Goal: Information Seeking & Learning: Learn about a topic

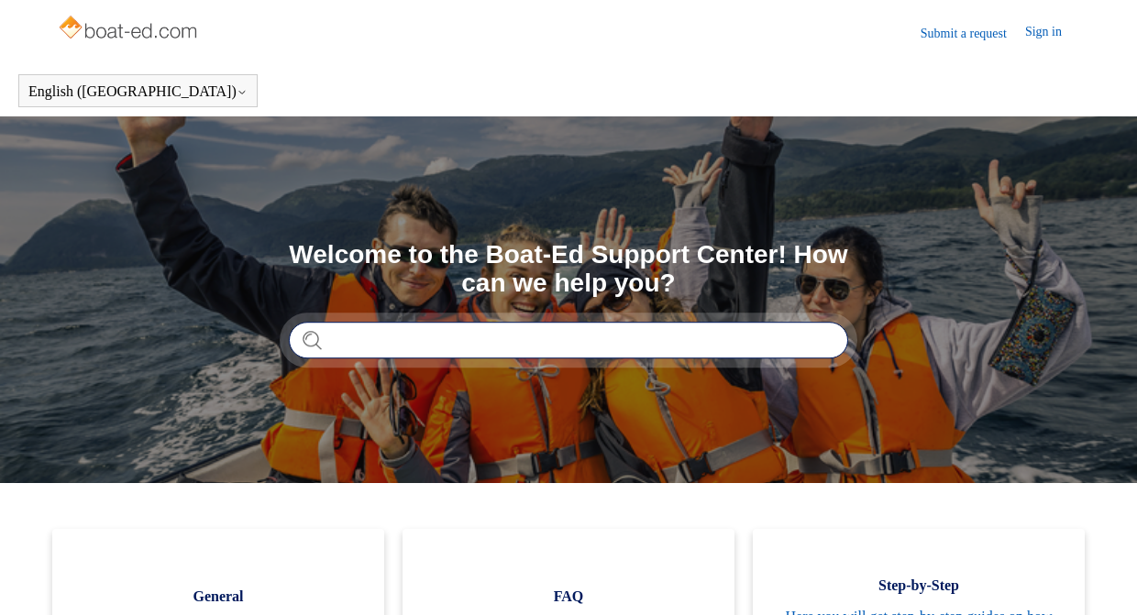
click at [648, 326] on input "Search" at bounding box center [568, 340] width 559 height 37
type input "**********"
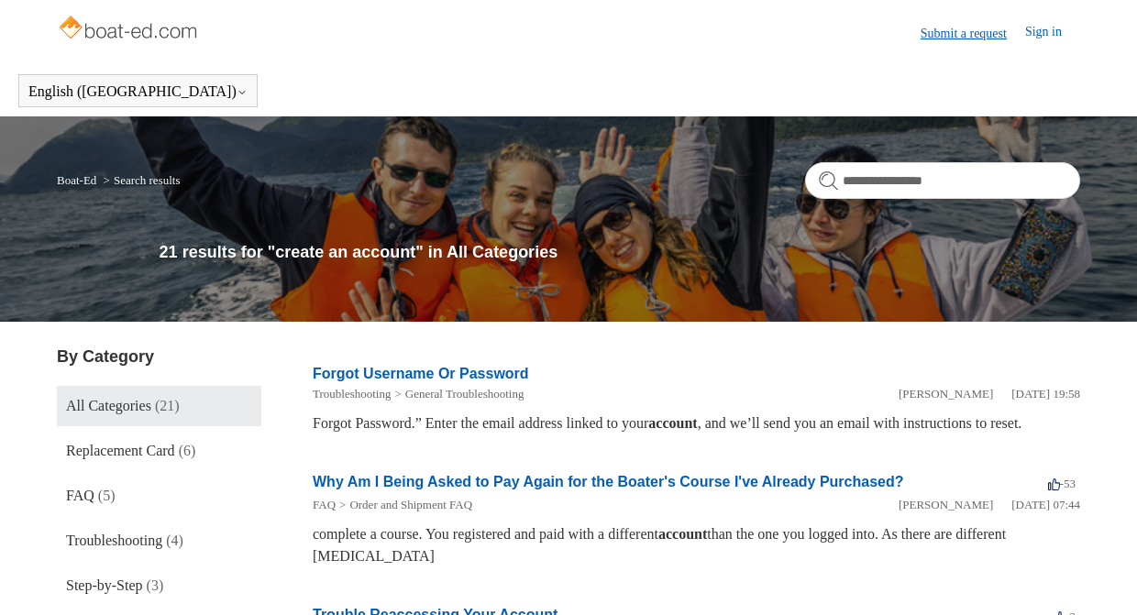
click at [948, 36] on link "Submit a request" at bounding box center [973, 33] width 105 height 19
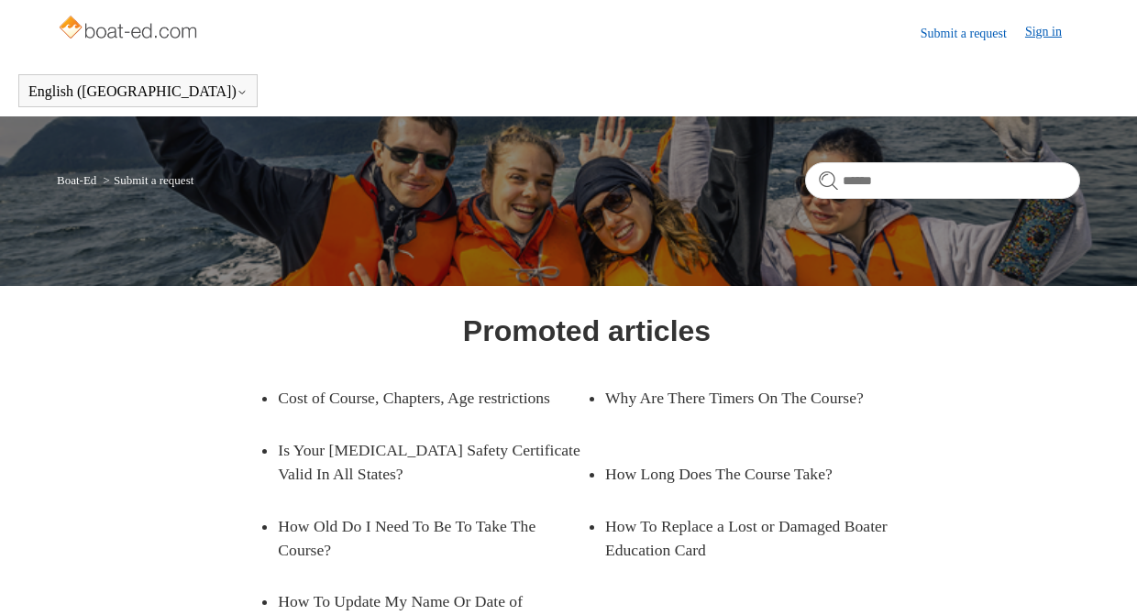
click at [1044, 28] on link "Sign in" at bounding box center [1052, 33] width 55 height 22
click at [1048, 39] on img at bounding box center [1054, 32] width 23 height 23
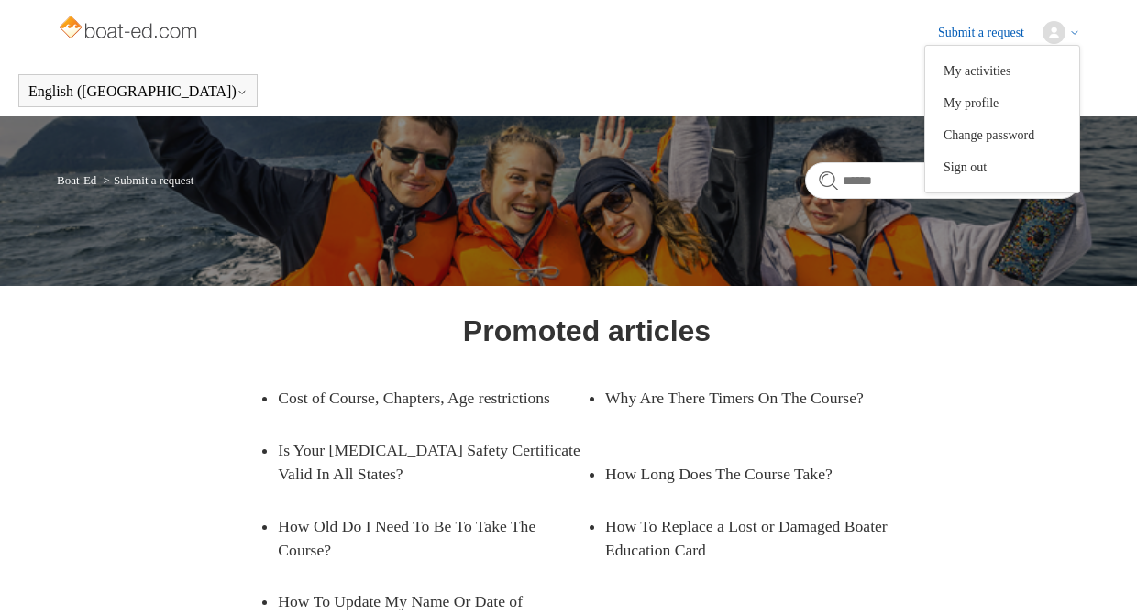
click at [1049, 43] on img at bounding box center [1054, 32] width 23 height 23
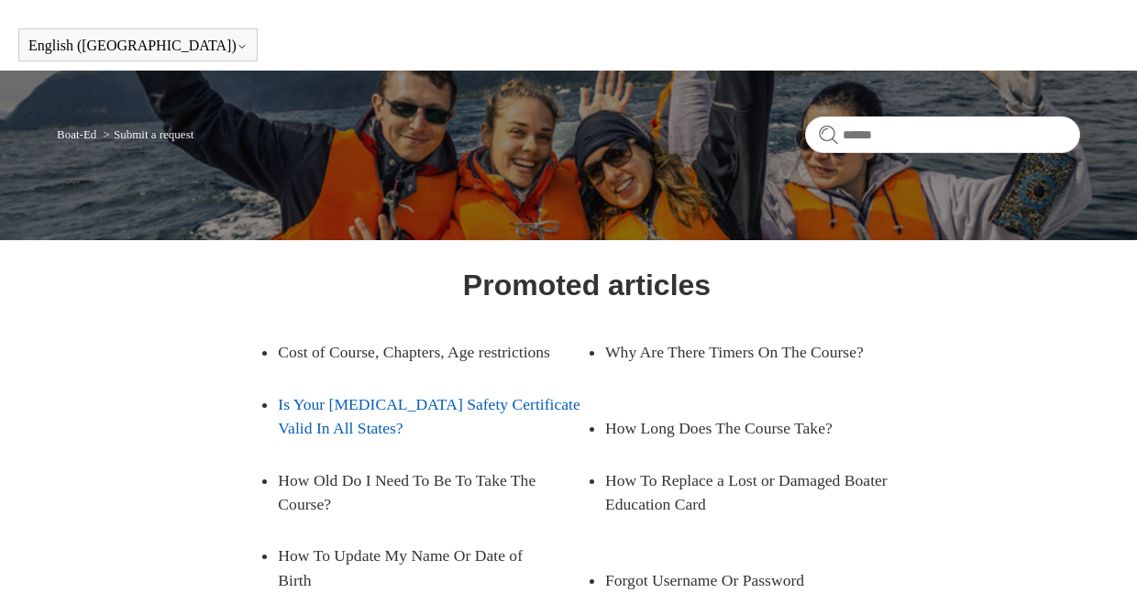
scroll to position [83, 0]
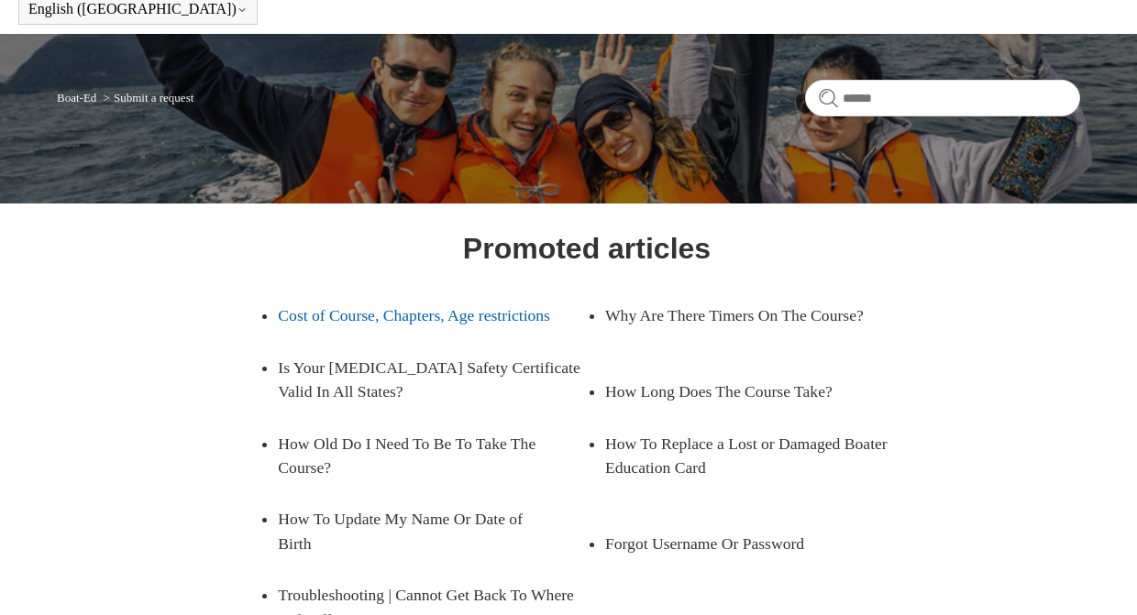
click at [351, 329] on link "Cost of Course, Chapters, Age restrictions" at bounding box center [418, 315] width 281 height 51
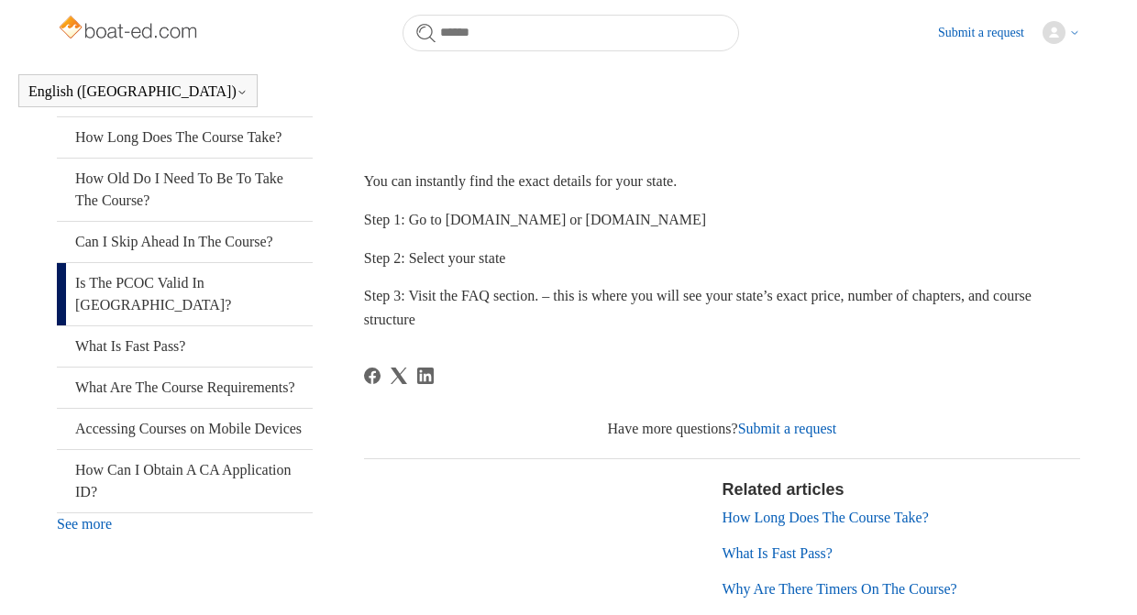
scroll to position [403, 0]
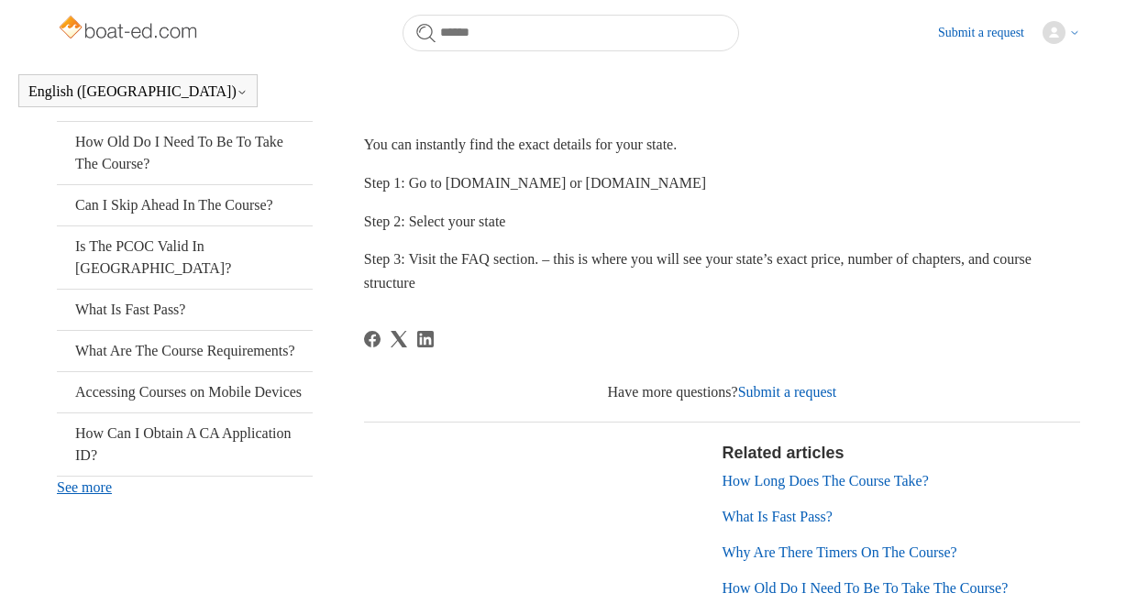
click at [105, 495] on link "See more" at bounding box center [84, 488] width 55 height 16
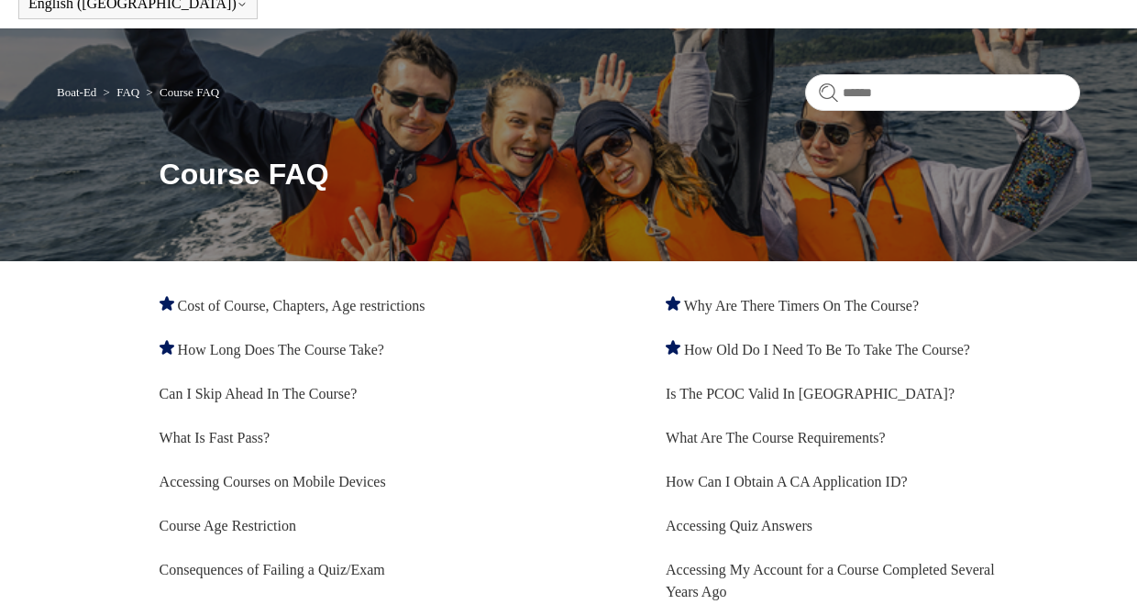
scroll to position [51, 0]
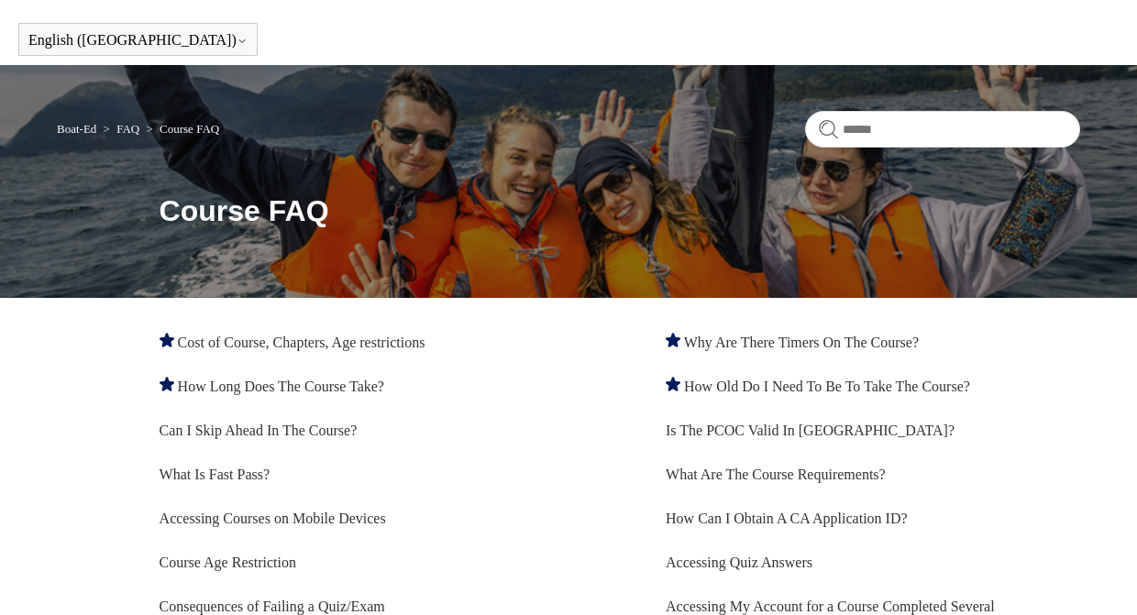
click at [133, 128] on link "FAQ" at bounding box center [127, 129] width 23 height 14
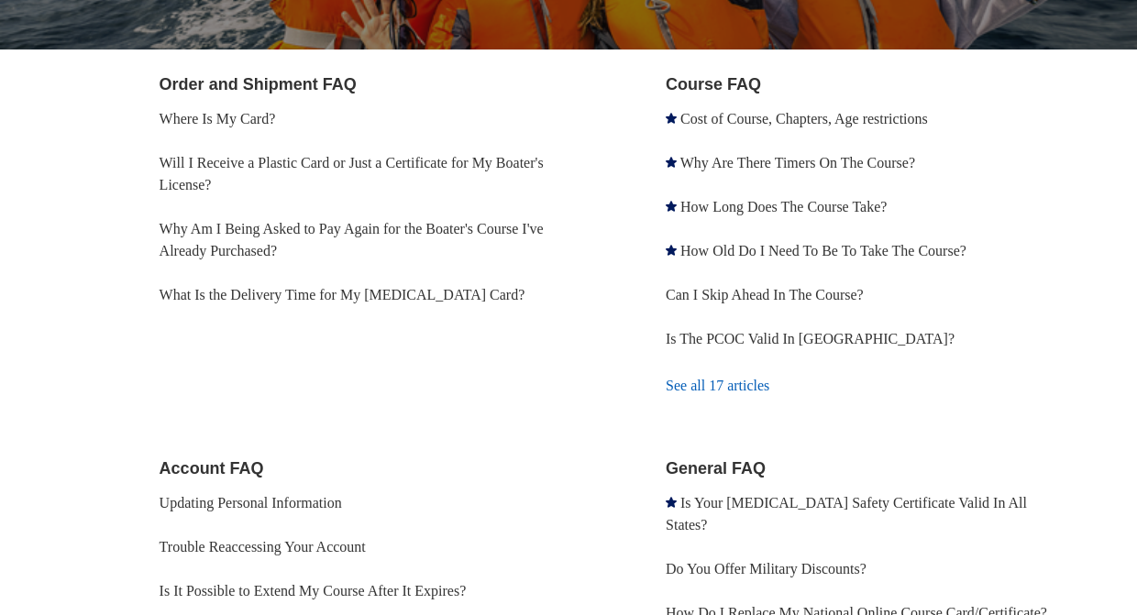
scroll to position [293, 0]
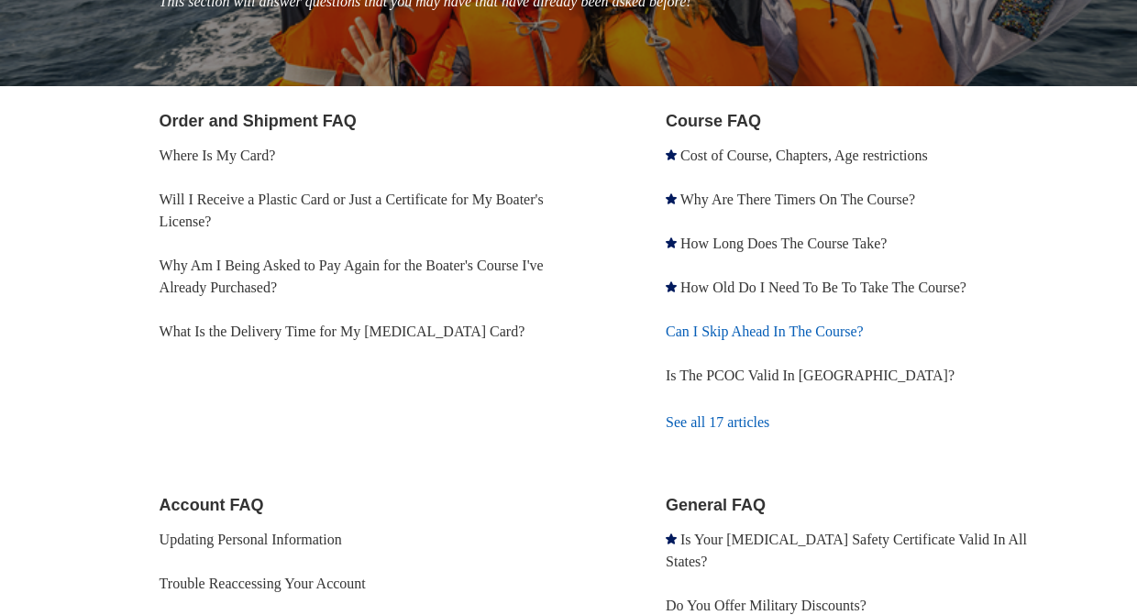
click at [742, 333] on link "Can I Skip Ahead In The Course?" at bounding box center [765, 332] width 198 height 16
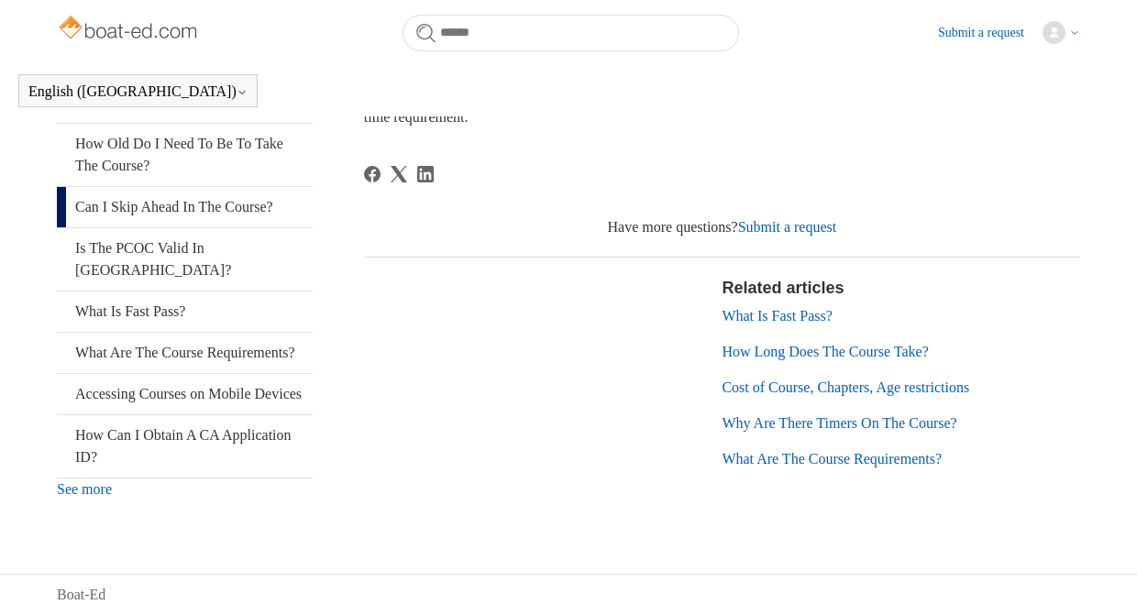
scroll to position [424, 0]
click at [100, 491] on link "See more" at bounding box center [84, 489] width 55 height 16
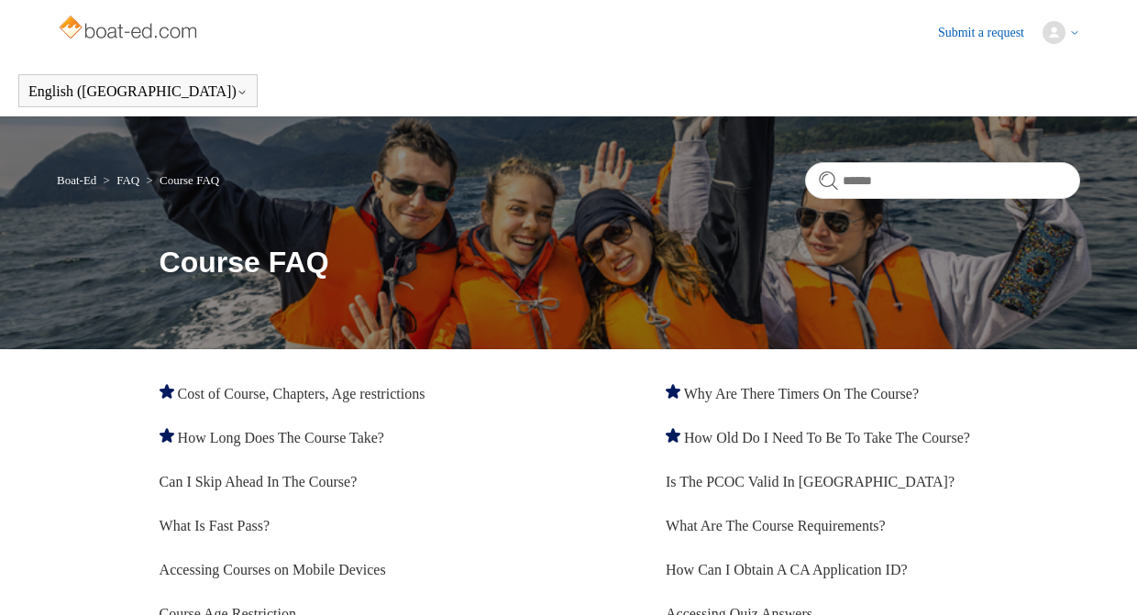
click at [200, 182] on link "Course FAQ" at bounding box center [190, 180] width 60 height 14
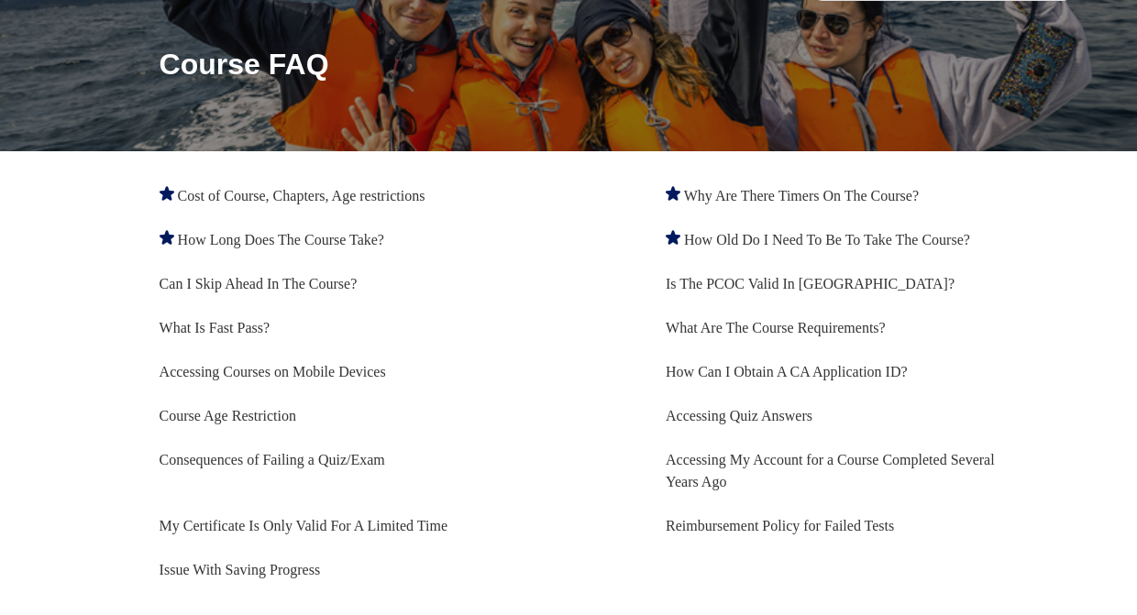
scroll to position [235, 0]
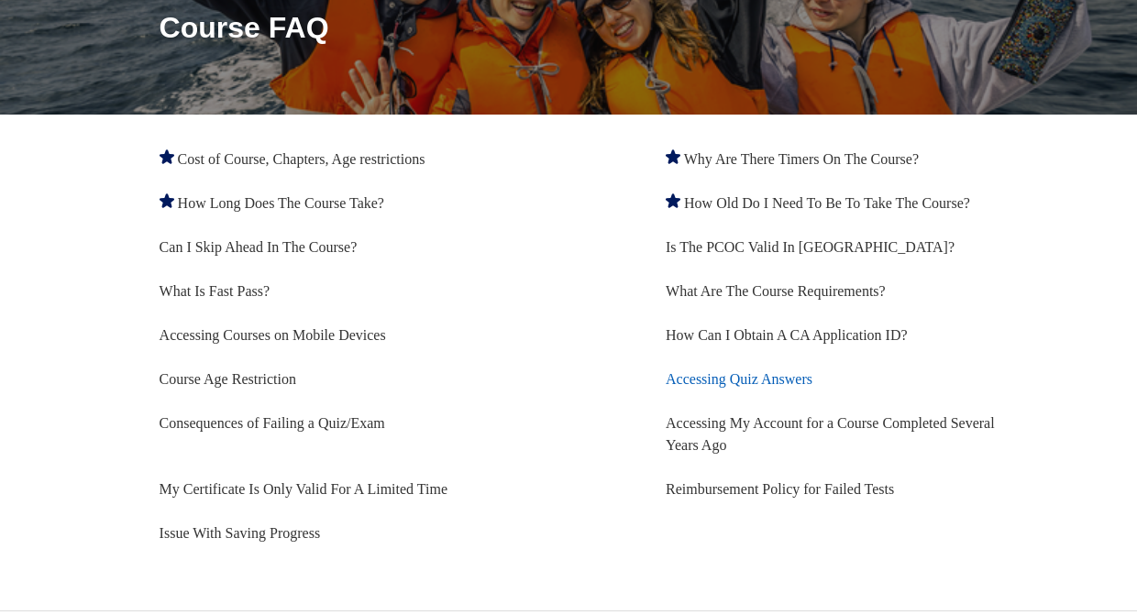
click at [734, 380] on link "Accessing Quiz Answers" at bounding box center [739, 379] width 147 height 16
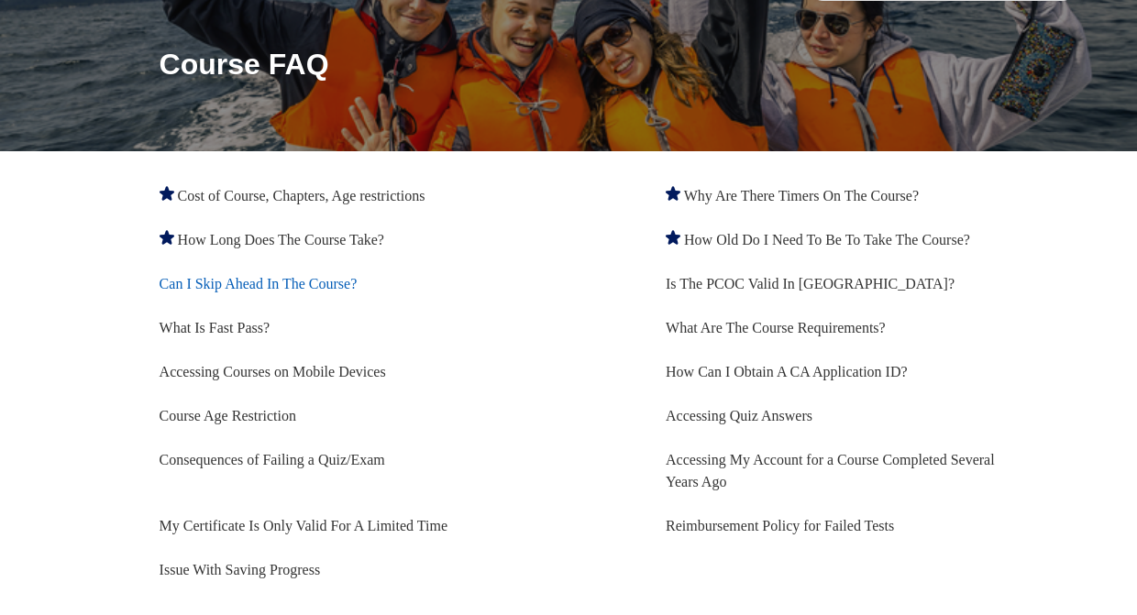
click at [210, 286] on link "Can I Skip Ahead In The Course?" at bounding box center [259, 284] width 198 height 16
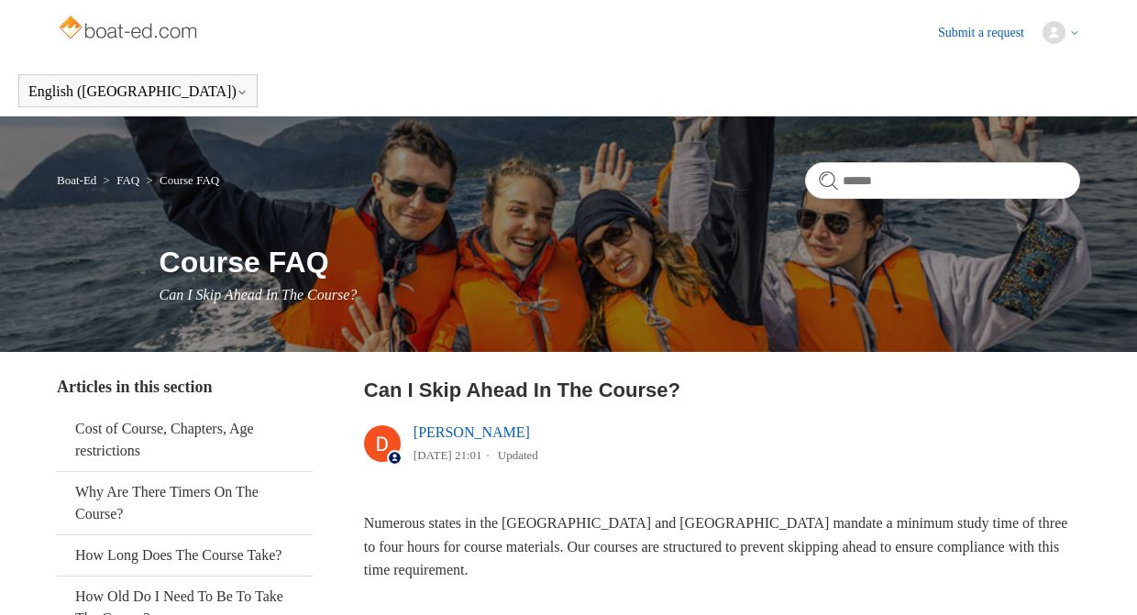
click at [210, 287] on span "Can I Skip Ahead In The Course?" at bounding box center [259, 295] width 198 height 16
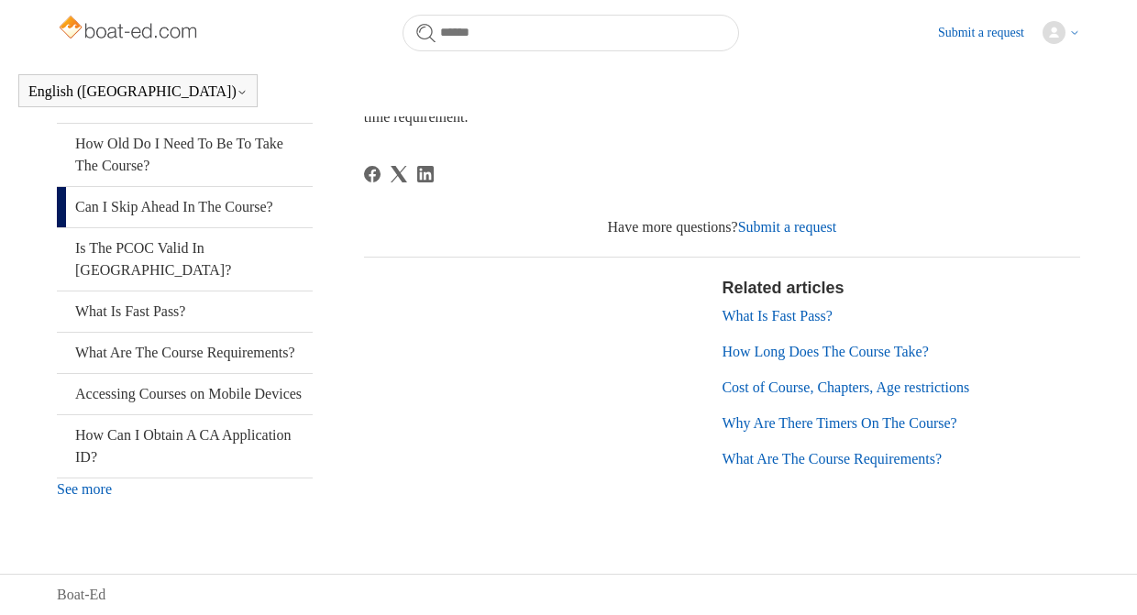
scroll to position [424, 0]
click at [155, 292] on link "What Is Fast Pass?" at bounding box center [185, 312] width 256 height 40
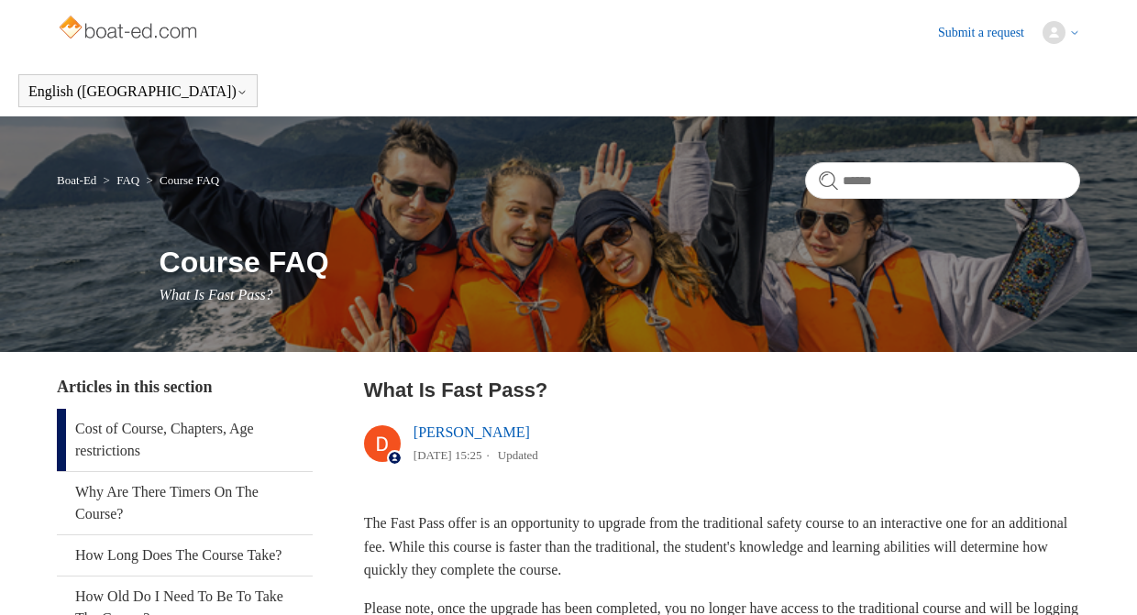
click at [119, 431] on link "Cost of Course, Chapters, Age restrictions" at bounding box center [185, 440] width 256 height 62
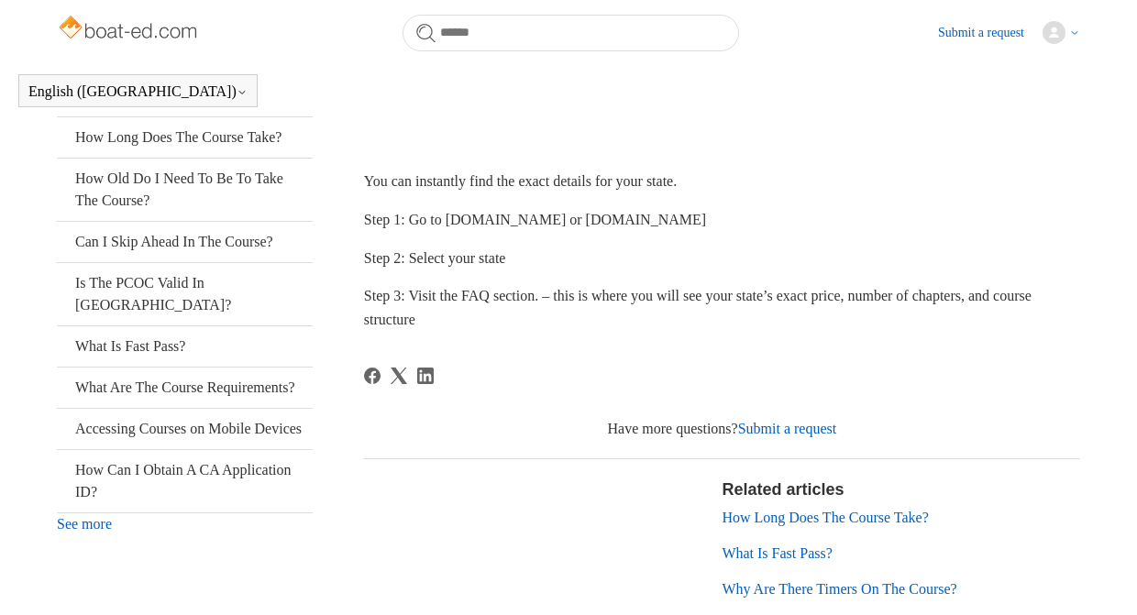
scroll to position [403, 0]
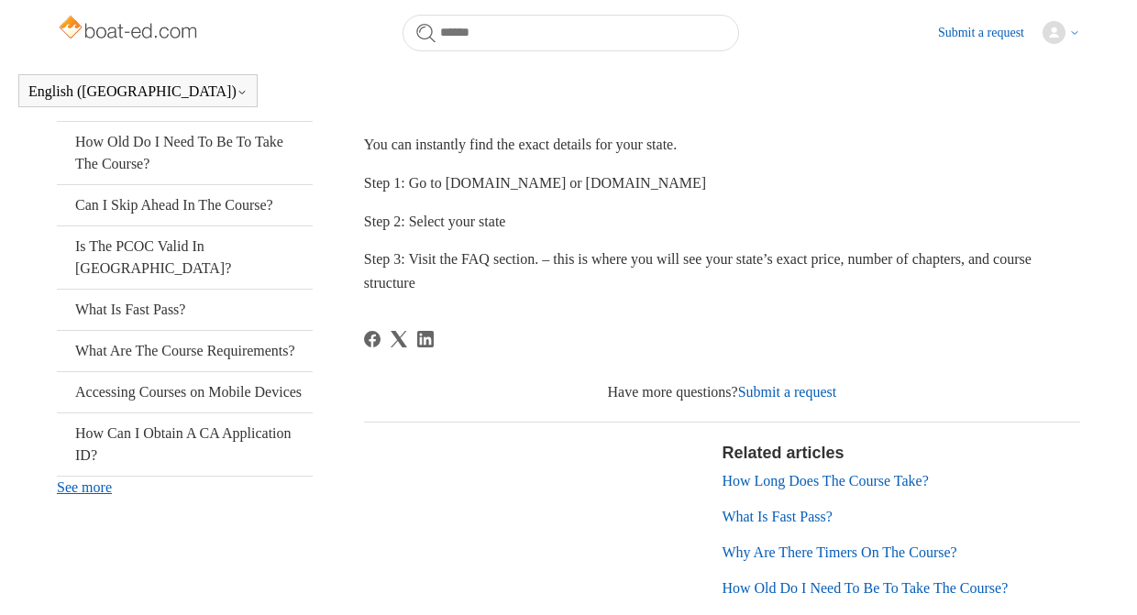
click at [107, 495] on link "See more" at bounding box center [84, 488] width 55 height 16
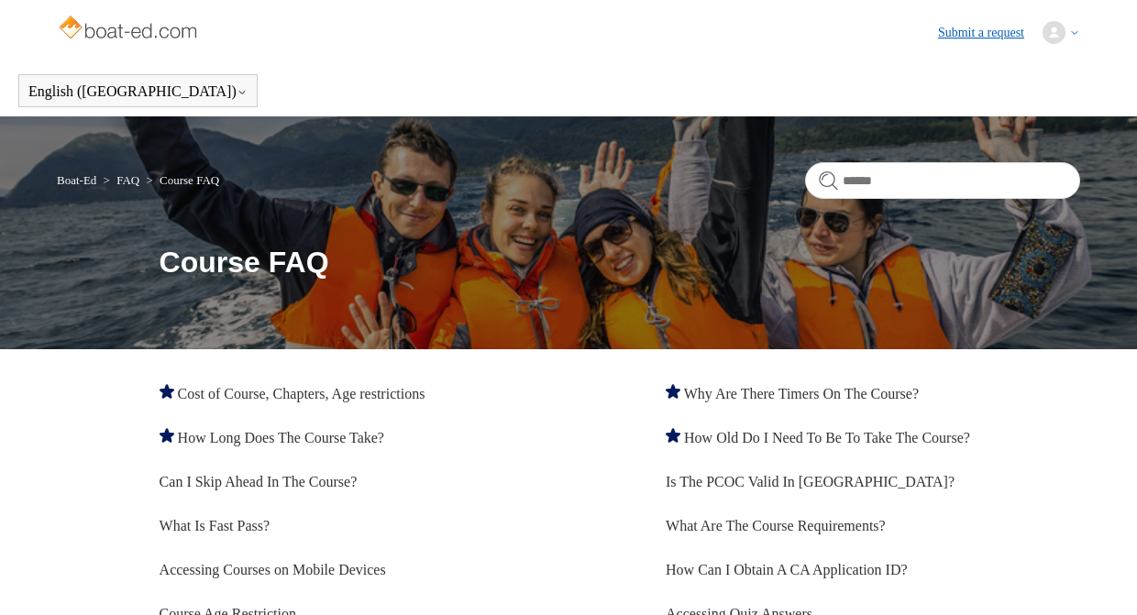
click at [950, 35] on link "Submit a request" at bounding box center [990, 32] width 105 height 19
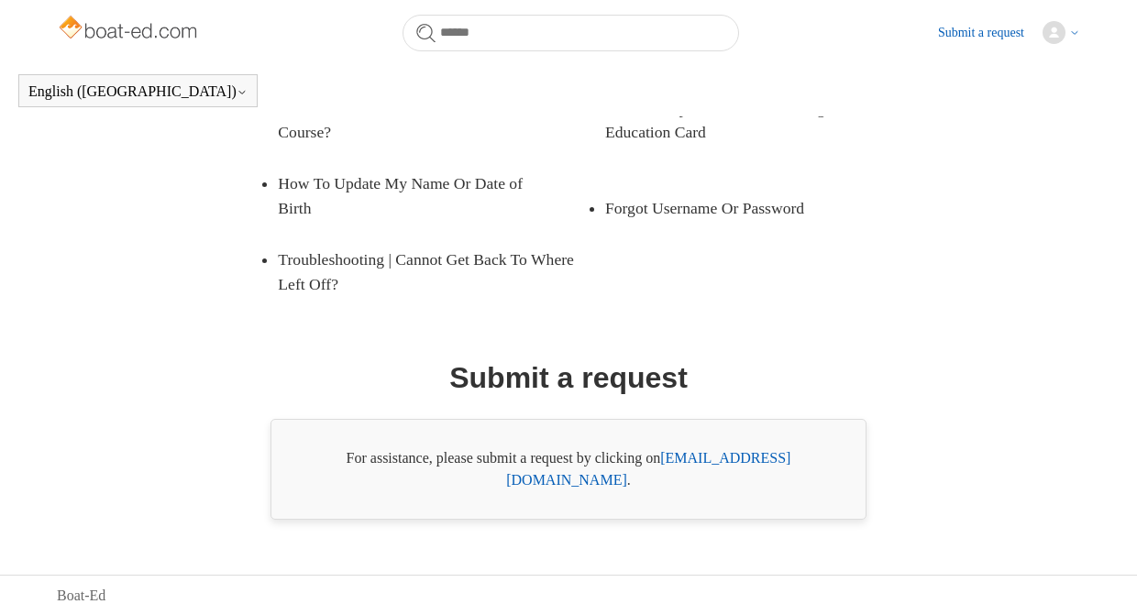
scroll to position [376, 0]
click at [723, 482] on link "[EMAIL_ADDRESS][DOMAIN_NAME]" at bounding box center [648, 468] width 284 height 38
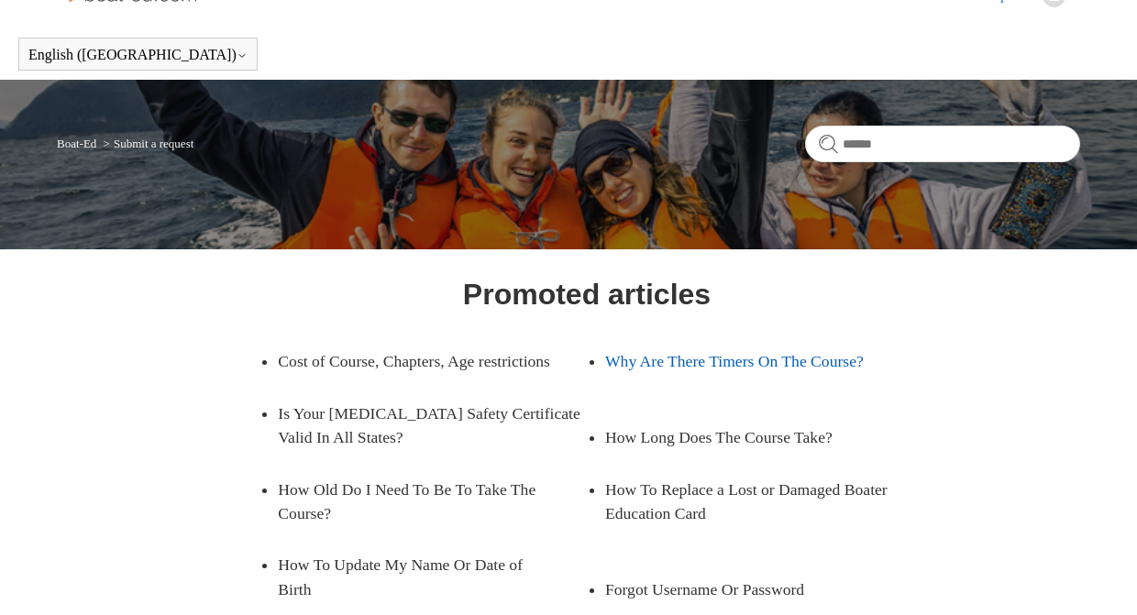
scroll to position [0, 0]
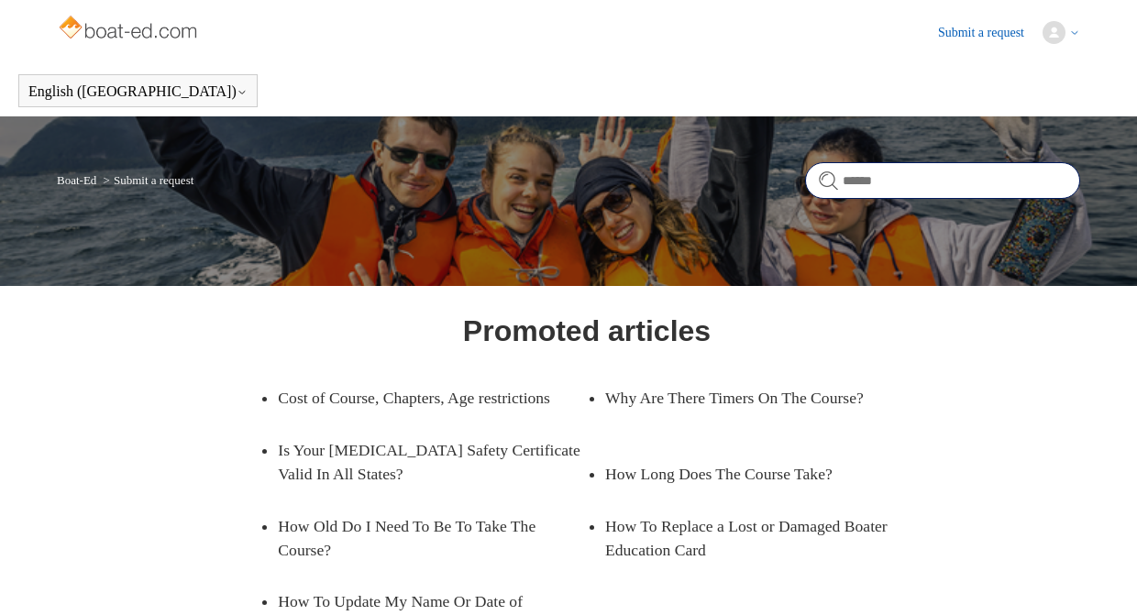
click at [866, 179] on input "Search" at bounding box center [942, 180] width 275 height 37
type input "**********"
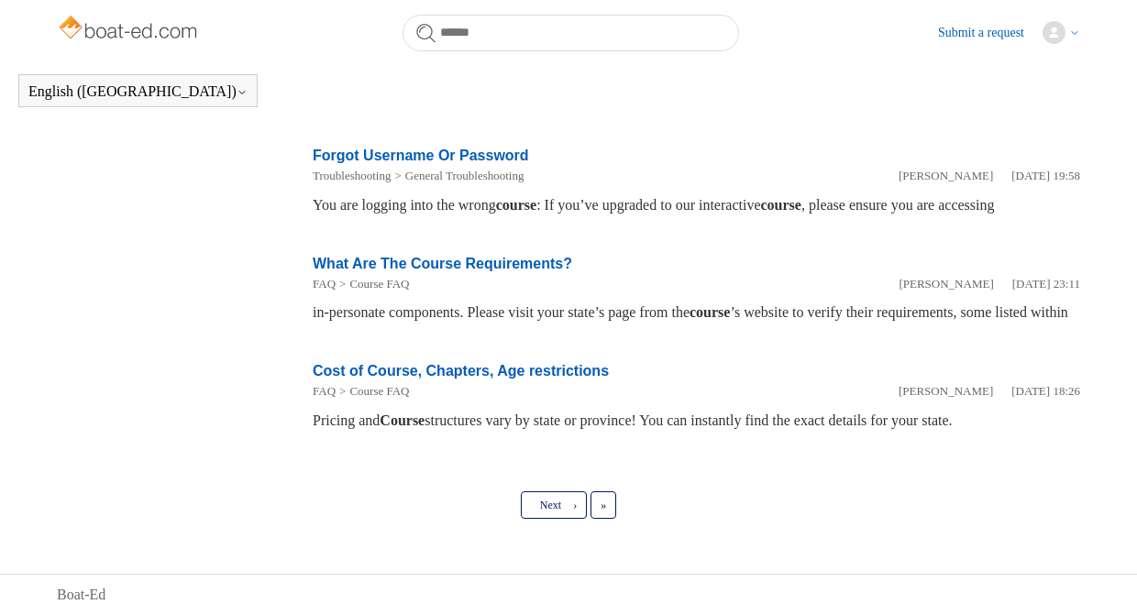
scroll to position [1064, 0]
click at [555, 512] on span "Next" at bounding box center [550, 505] width 21 height 13
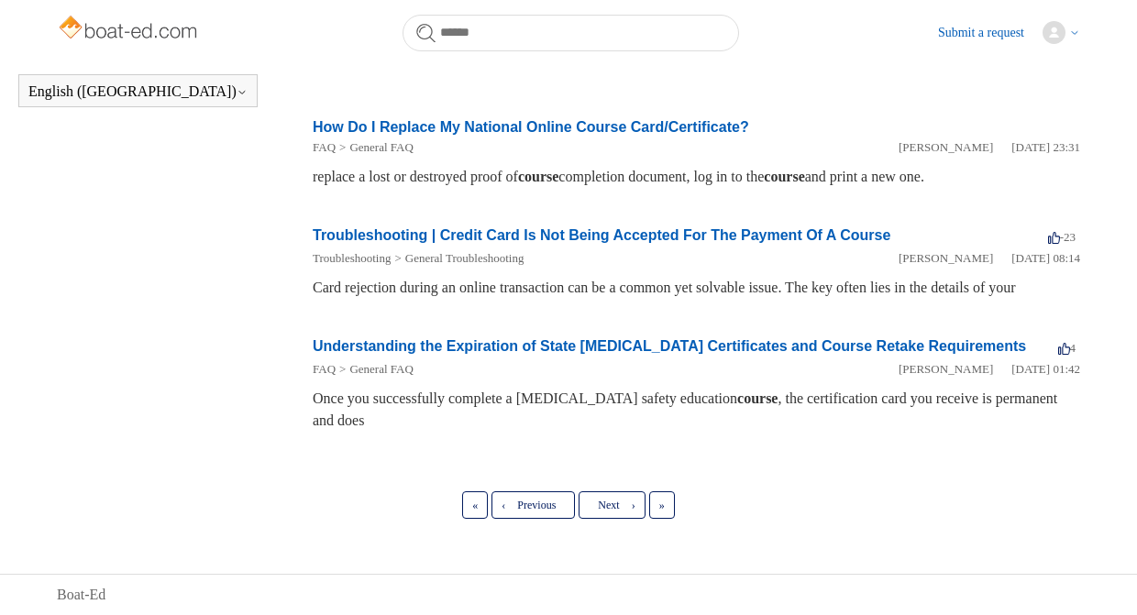
scroll to position [1088, 0]
